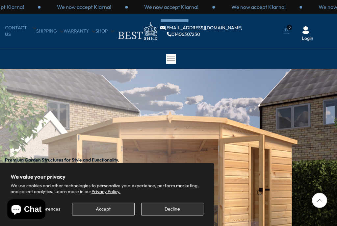
click at [166, 210] on button "Decline" at bounding box center [172, 209] width 62 height 13
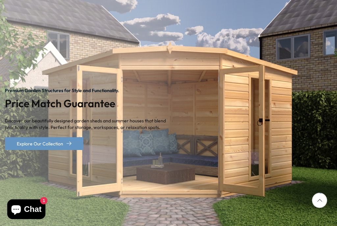
scroll to position [68, 0]
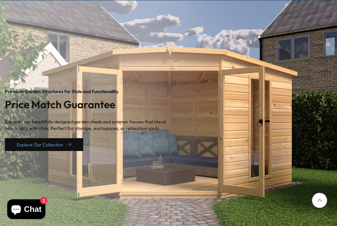
click at [54, 143] on link "Explore Our Collection" at bounding box center [44, 144] width 78 height 13
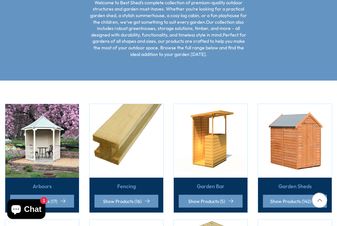
scroll to position [130, 0]
click at [298, 202] on link "Show Products (142)" at bounding box center [295, 201] width 64 height 13
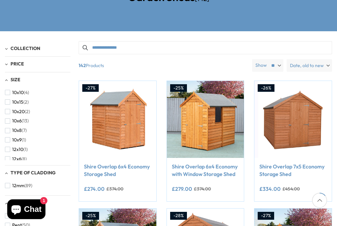
scroll to position [112, 0]
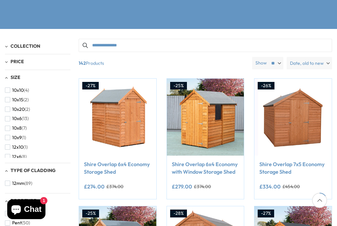
click at [13, 127] on span "10x8" at bounding box center [17, 128] width 10 height 6
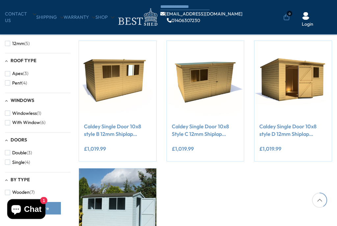
scroll to position [243, 0]
click at [302, 131] on link "Caldey Single Door 10x8 style D 12mm Shiplap Garden Shed" at bounding box center [292, 130] width 67 height 15
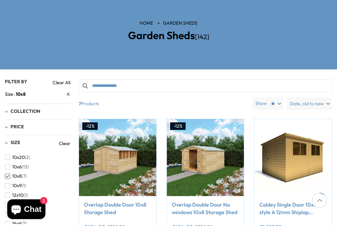
scroll to position [68, 0]
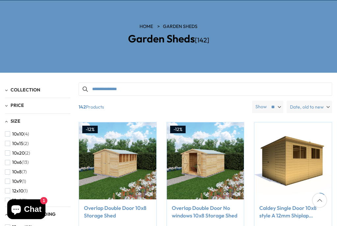
scroll to position [124, 0]
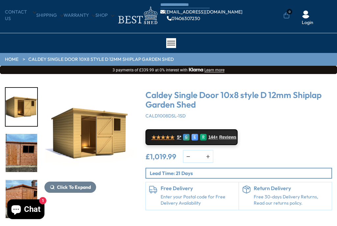
scroll to position [15, 0]
